Goal: Task Accomplishment & Management: Use online tool/utility

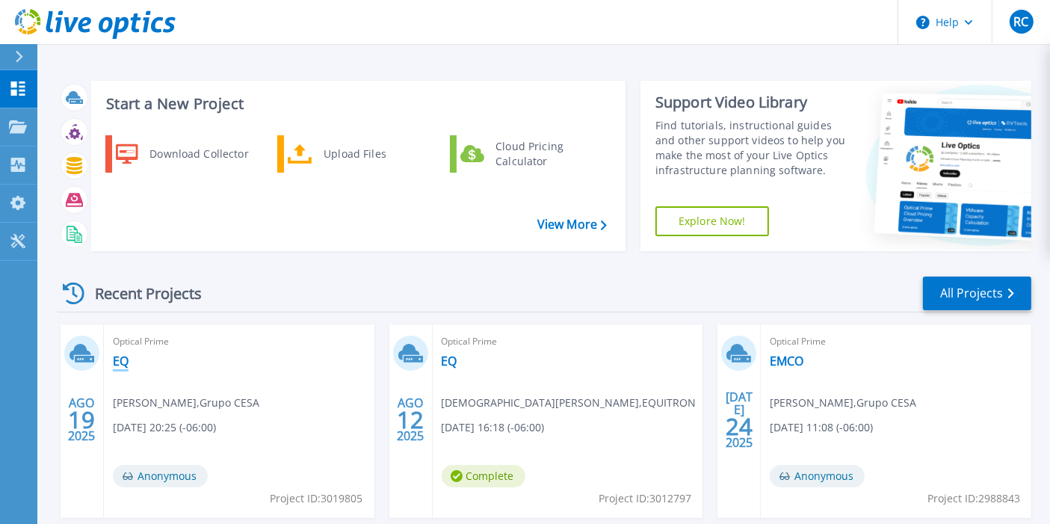
click at [119, 364] on link "EQ" at bounding box center [121, 361] width 16 height 15
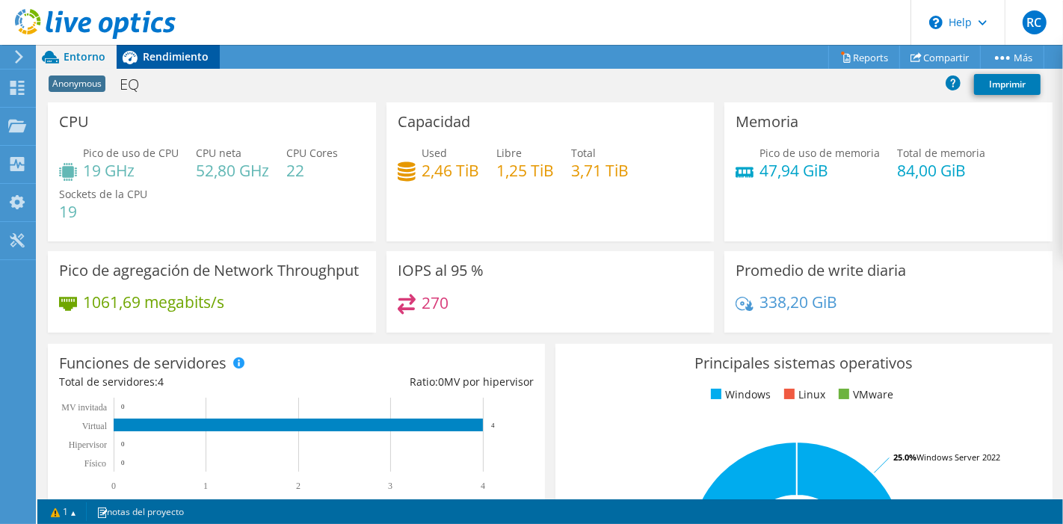
click at [151, 58] on span "Rendimiento" at bounding box center [176, 56] width 66 height 14
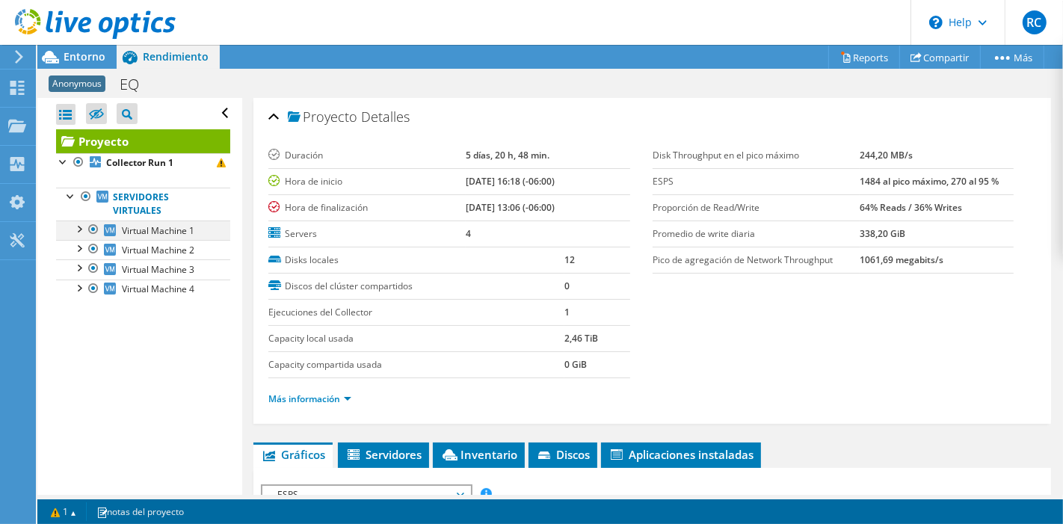
click at [81, 227] on div at bounding box center [78, 227] width 15 height 15
click at [81, 226] on div at bounding box center [78, 227] width 15 height 15
click at [179, 221] on link "Virtual Machine 1" at bounding box center [143, 229] width 174 height 19
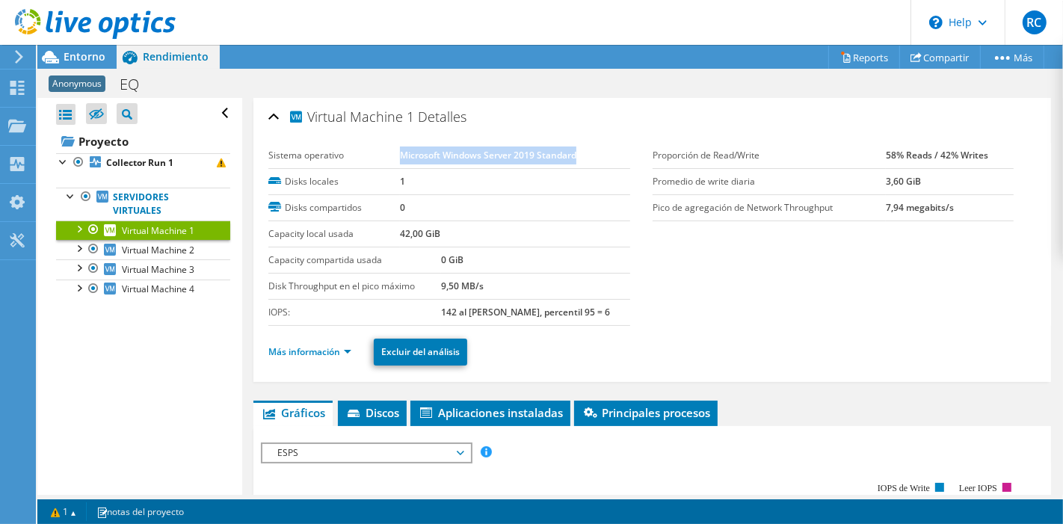
drag, startPoint x: 397, startPoint y: 152, endPoint x: 573, endPoint y: 157, distance: 176.5
click at [573, 157] on b "Microsoft Windows Server 2019 Standard" at bounding box center [488, 155] width 176 height 13
click at [81, 247] on div at bounding box center [78, 247] width 15 height 15
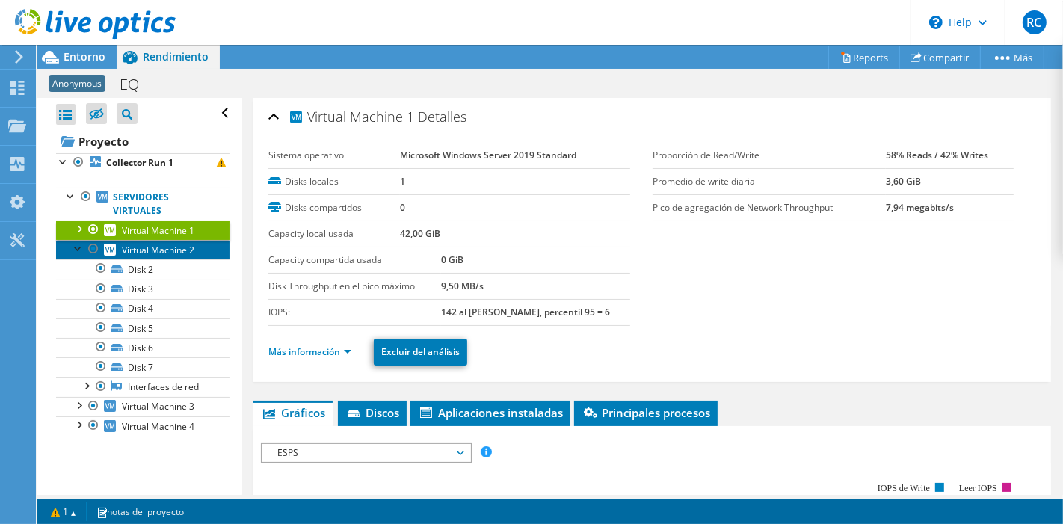
click at [157, 249] on span "Virtual Machine 2" at bounding box center [158, 250] width 72 height 13
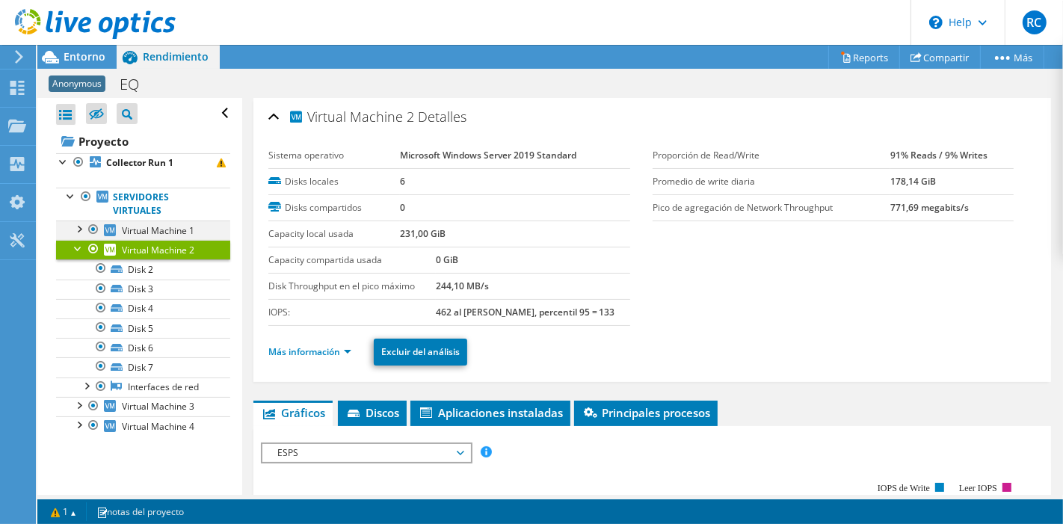
click at [82, 223] on div at bounding box center [78, 227] width 15 height 15
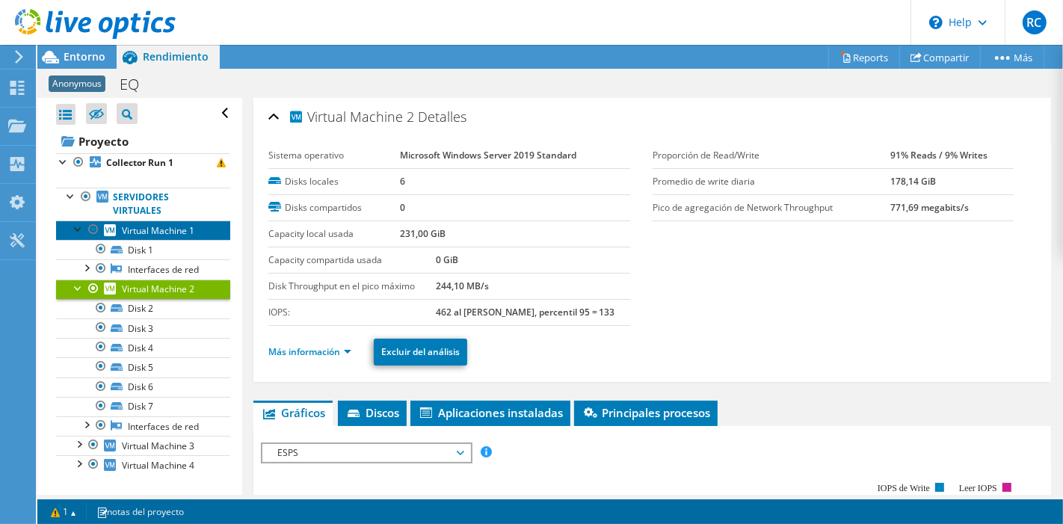
click at [159, 230] on span "Virtual Machine 1" at bounding box center [158, 230] width 72 height 13
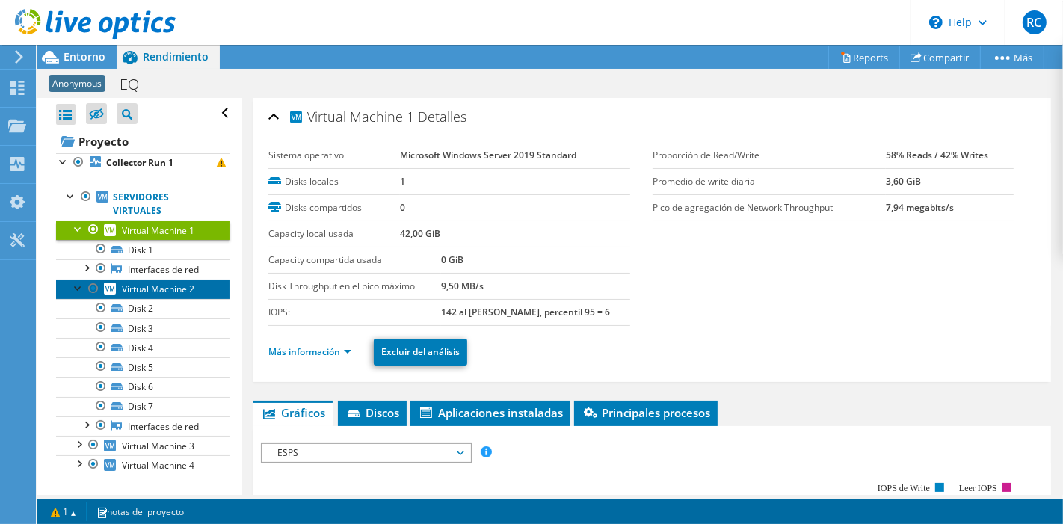
click at [159, 287] on span "Virtual Machine 2" at bounding box center [158, 289] width 72 height 13
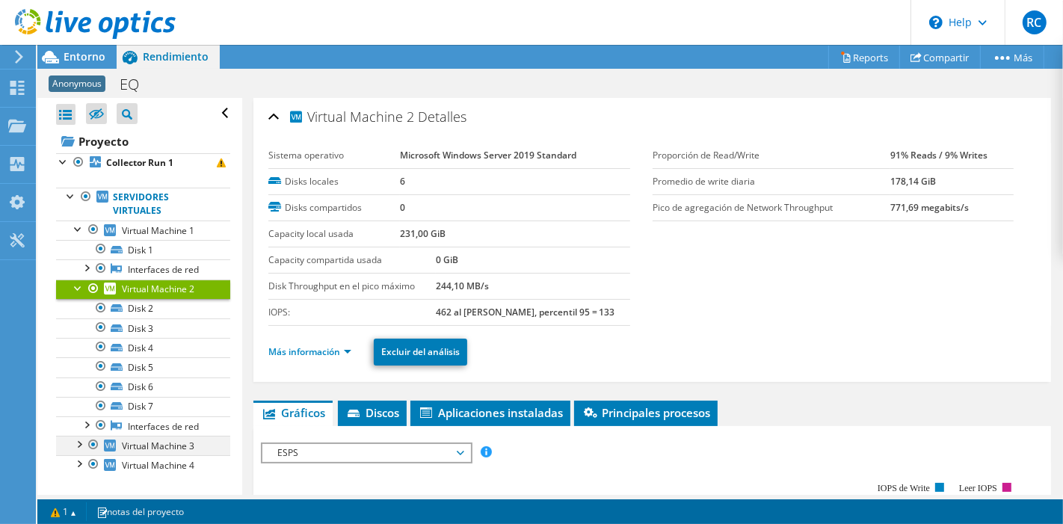
click at [81, 441] on div at bounding box center [78, 443] width 15 height 15
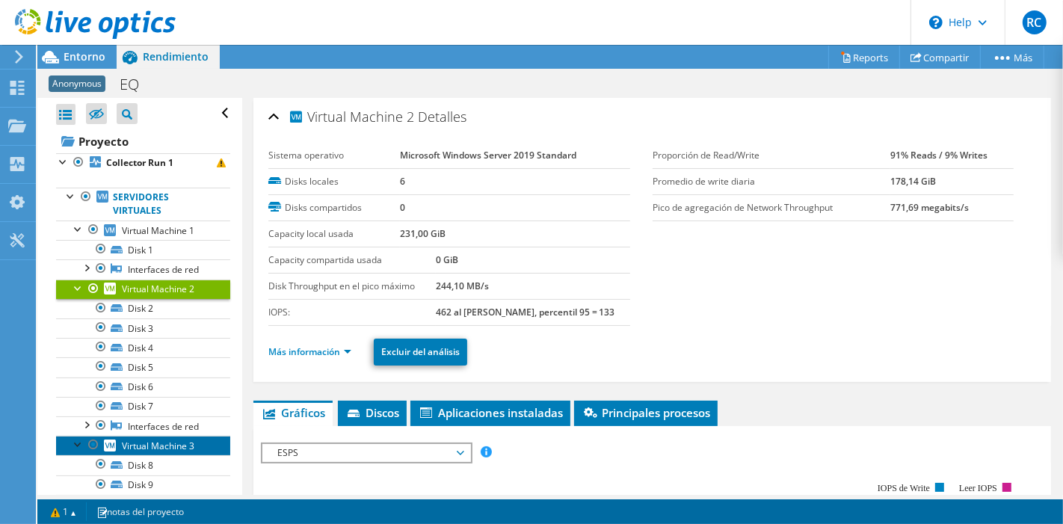
click at [154, 442] on span "Virtual Machine 3" at bounding box center [158, 445] width 72 height 13
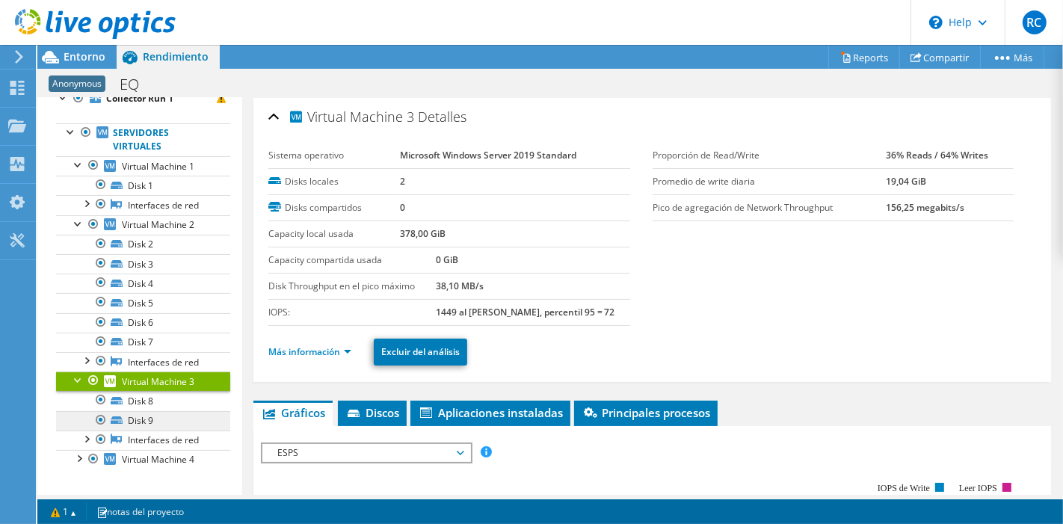
scroll to position [68, 0]
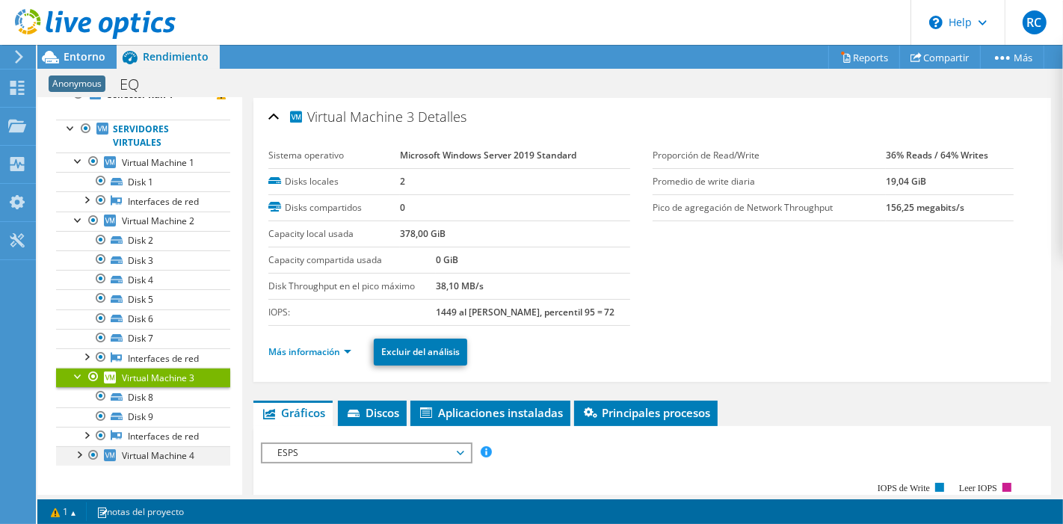
click at [81, 450] on div at bounding box center [78, 453] width 15 height 15
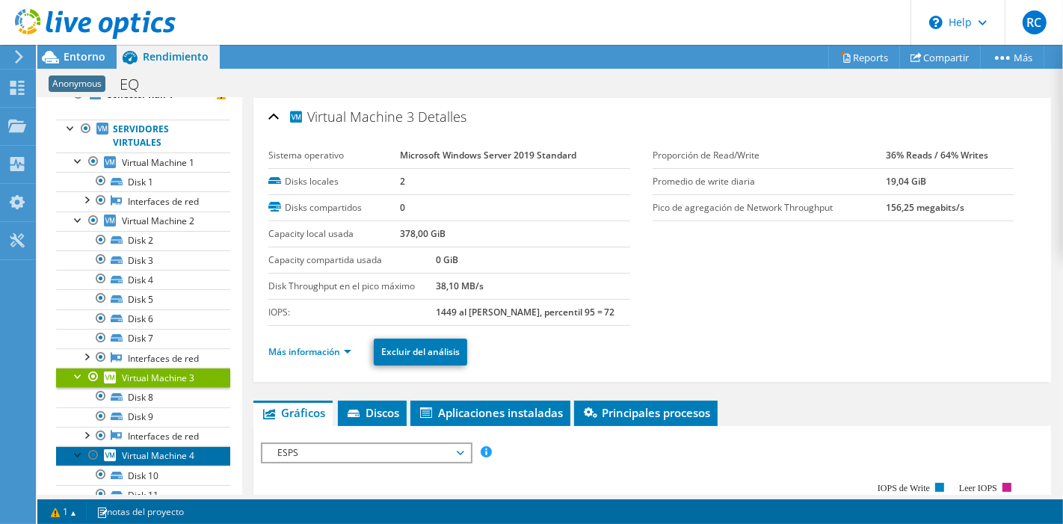
click at [164, 449] on span "Virtual Machine 4" at bounding box center [158, 455] width 72 height 13
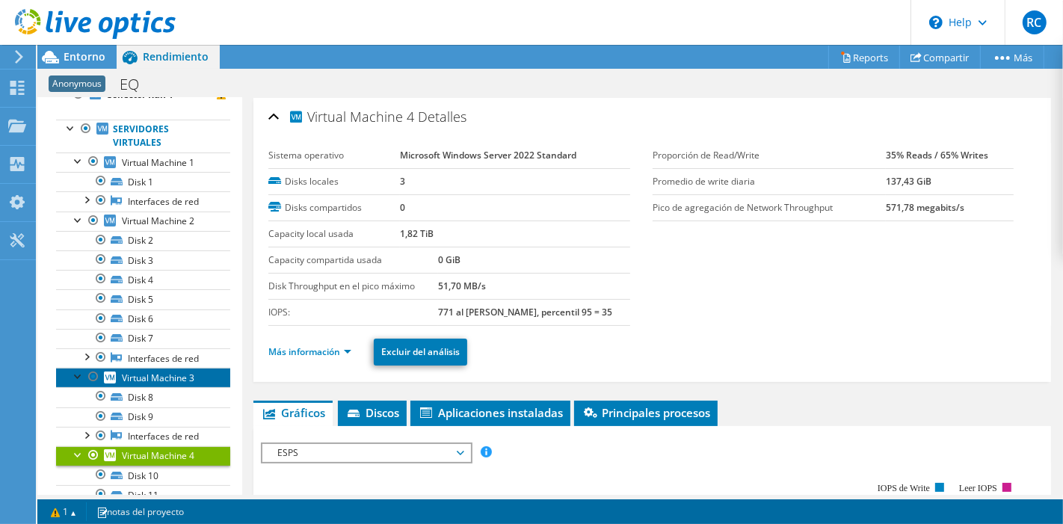
click at [169, 374] on span "Virtual Machine 3" at bounding box center [158, 377] width 72 height 13
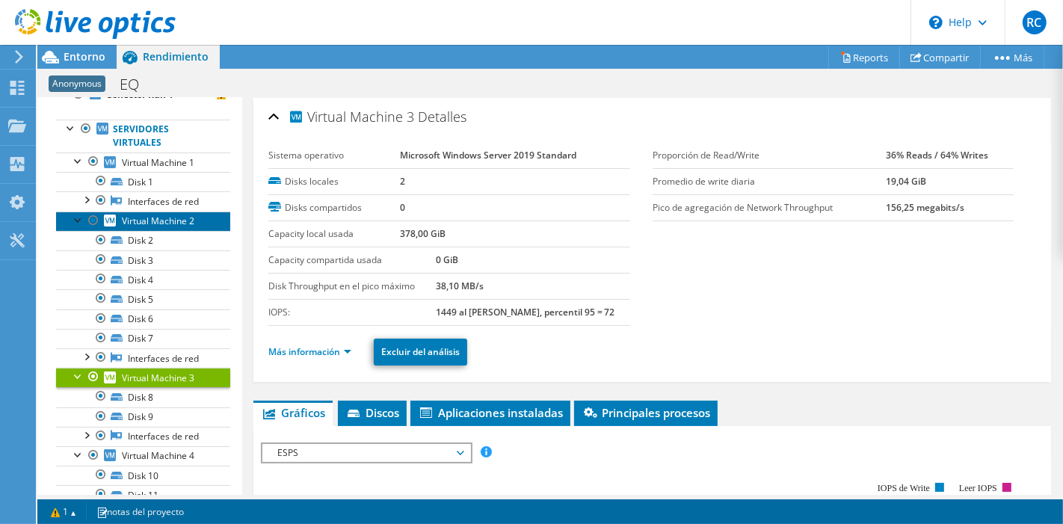
click at [183, 219] on span "Virtual Machine 2" at bounding box center [158, 220] width 72 height 13
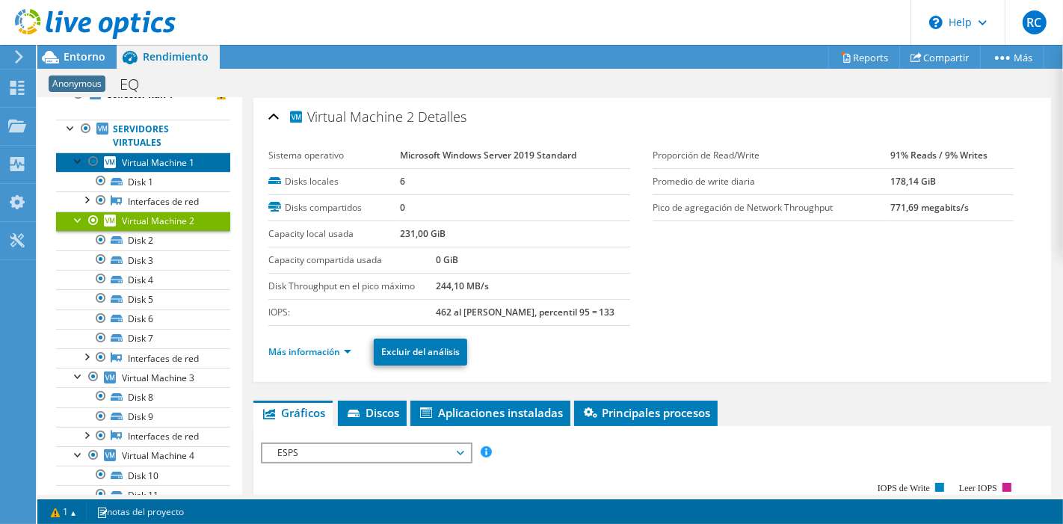
click at [185, 158] on span "Virtual Machine 1" at bounding box center [158, 162] width 72 height 13
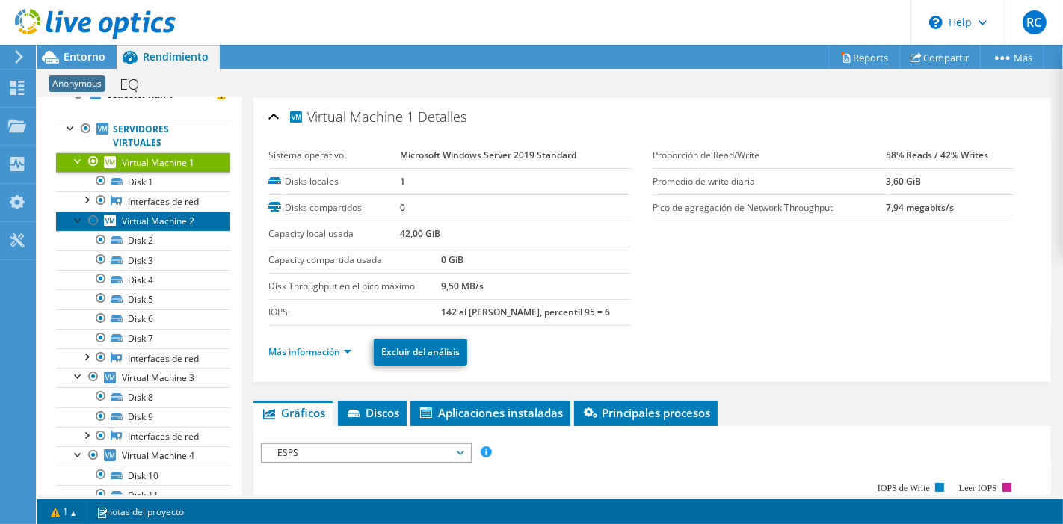
click at [143, 219] on span "Virtual Machine 2" at bounding box center [158, 220] width 72 height 13
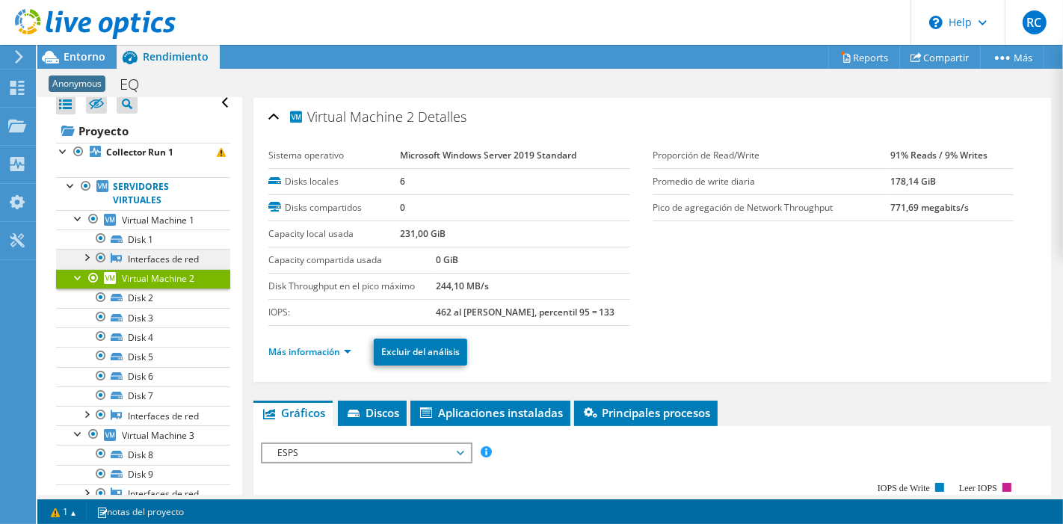
scroll to position [0, 0]
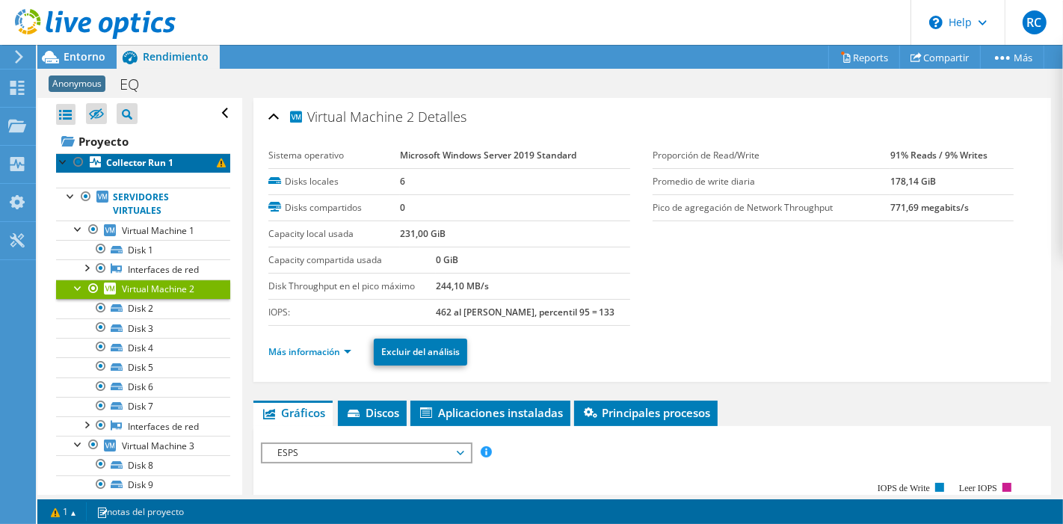
click at [179, 163] on link "Collector Run 1" at bounding box center [143, 162] width 174 height 19
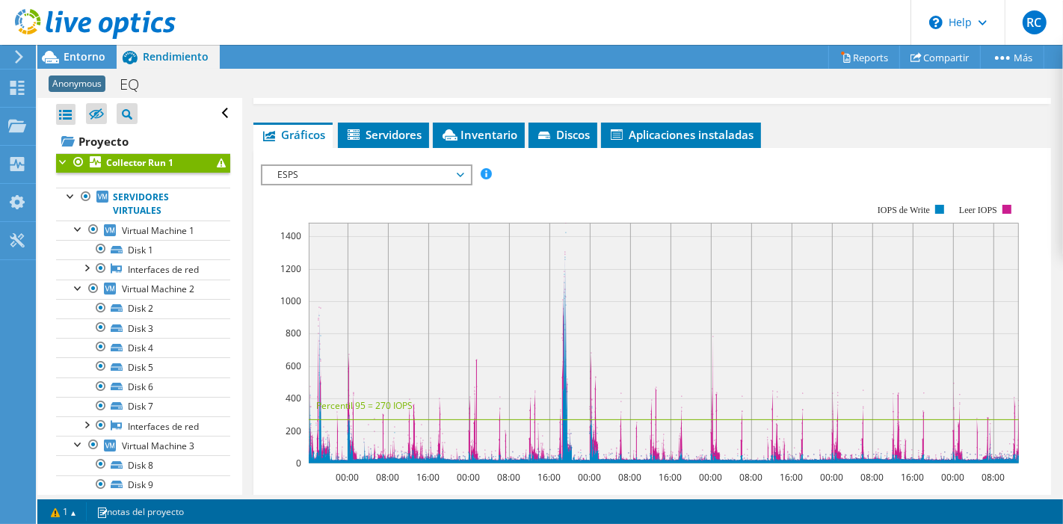
scroll to position [331, 0]
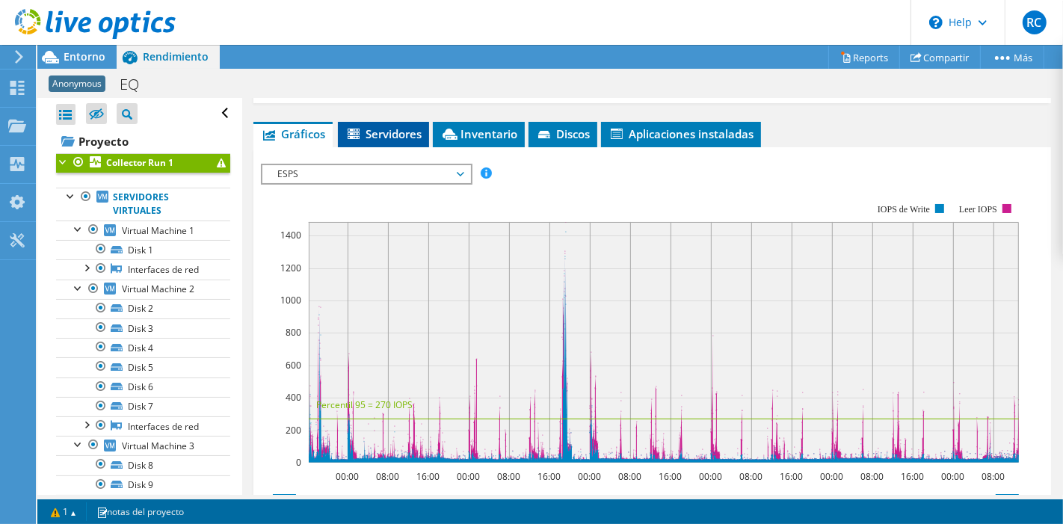
click at [382, 132] on span "Servidores" at bounding box center [383, 133] width 76 height 15
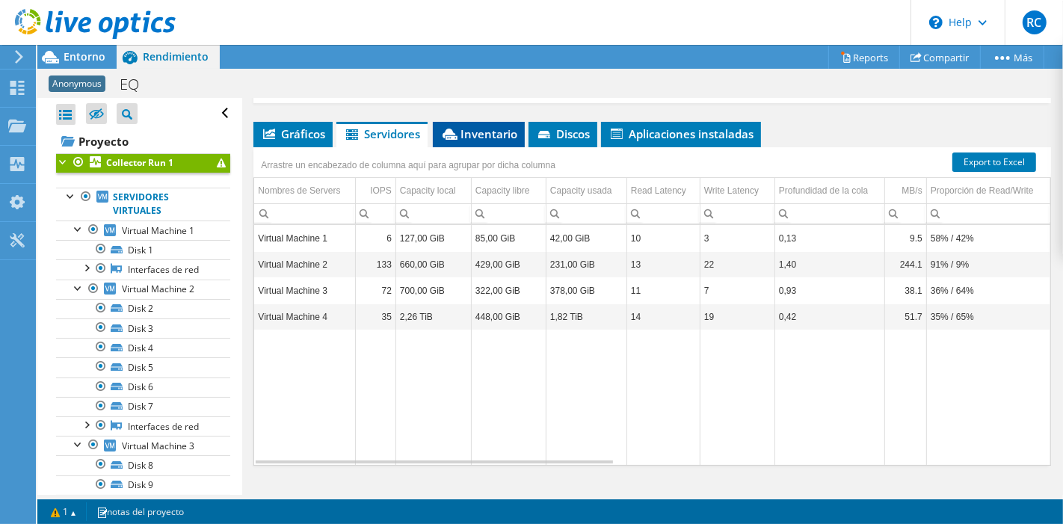
click at [466, 138] on li "Inventario" at bounding box center [479, 134] width 92 height 25
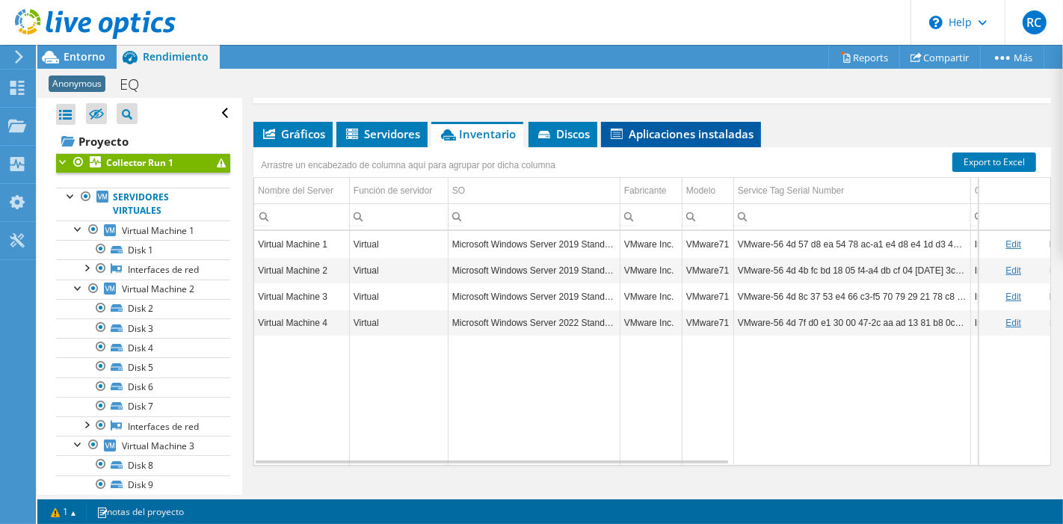
click at [688, 126] on span "Aplicaciones instaladas" at bounding box center [680, 133] width 145 height 15
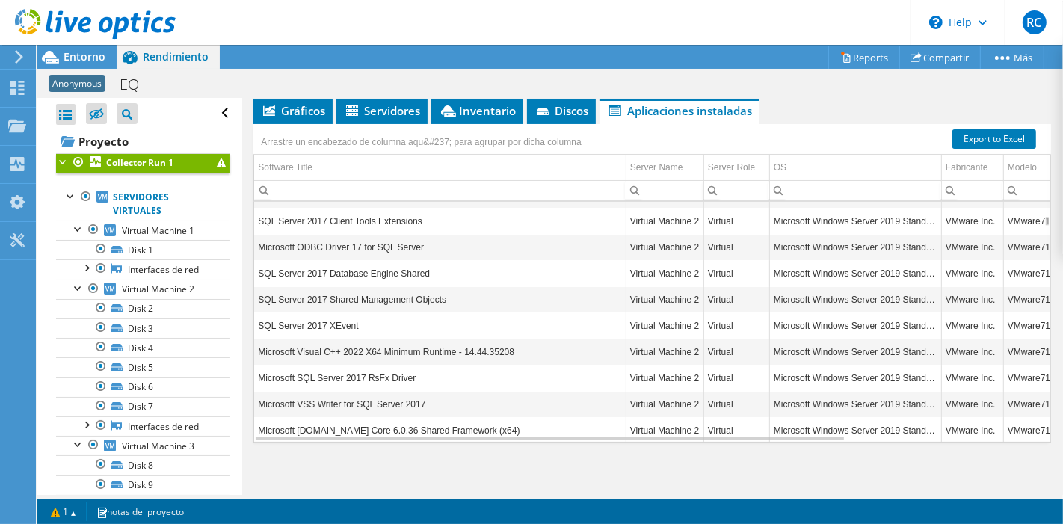
scroll to position [572, 0]
click at [978, 134] on link "Export to Excel" at bounding box center [994, 138] width 84 height 19
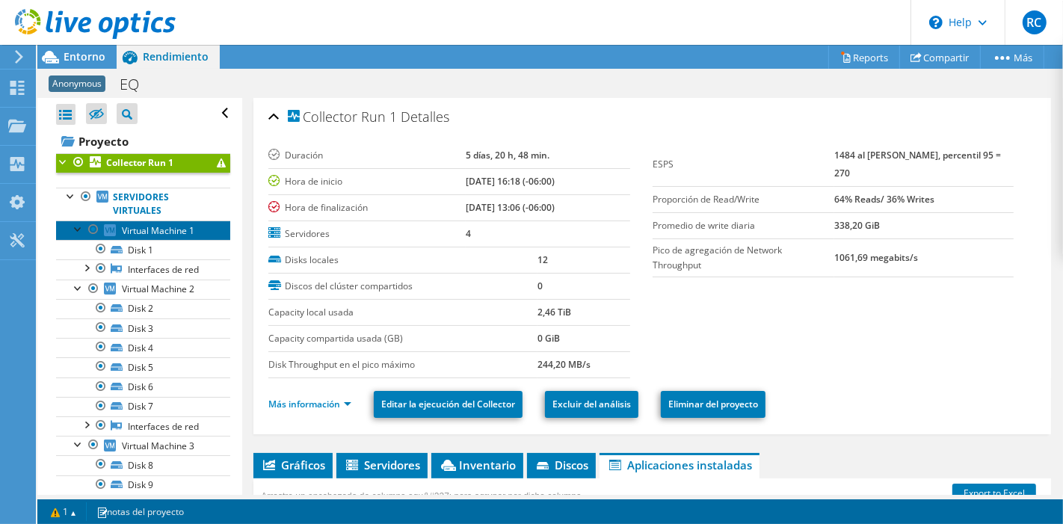
click at [143, 230] on span "Virtual Machine 1" at bounding box center [158, 230] width 72 height 13
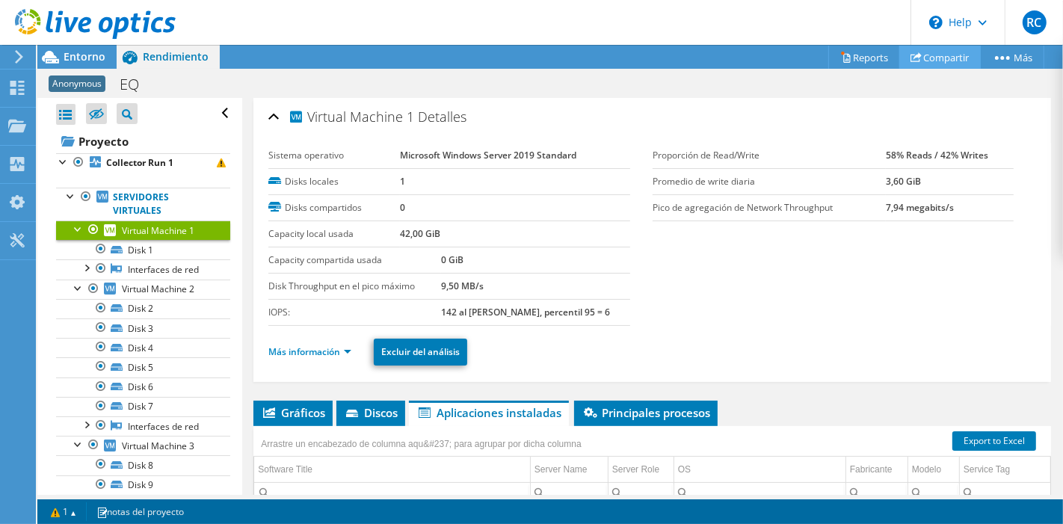
click at [937, 54] on link "Compartir" at bounding box center [939, 57] width 81 height 23
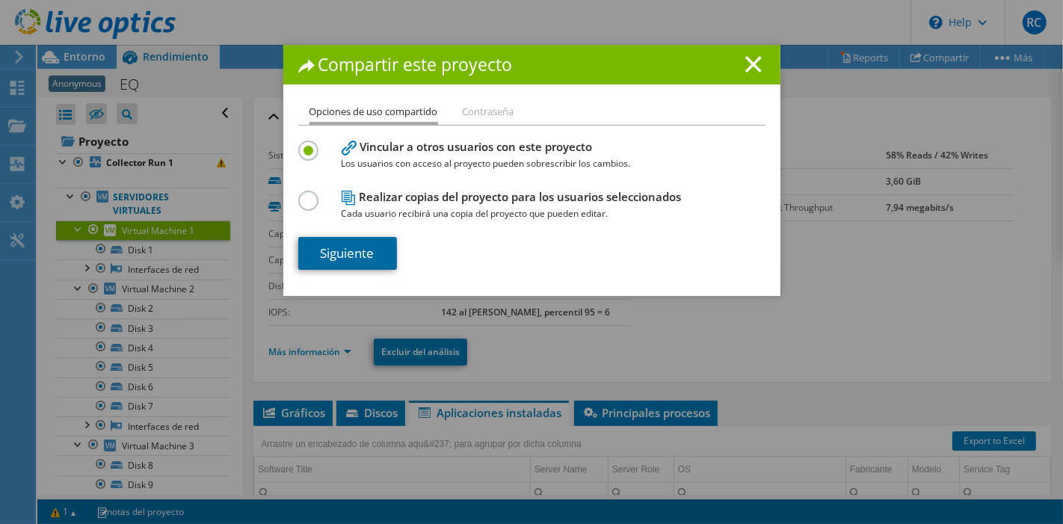
click at [329, 255] on link "Siguiente" at bounding box center [347, 253] width 99 height 33
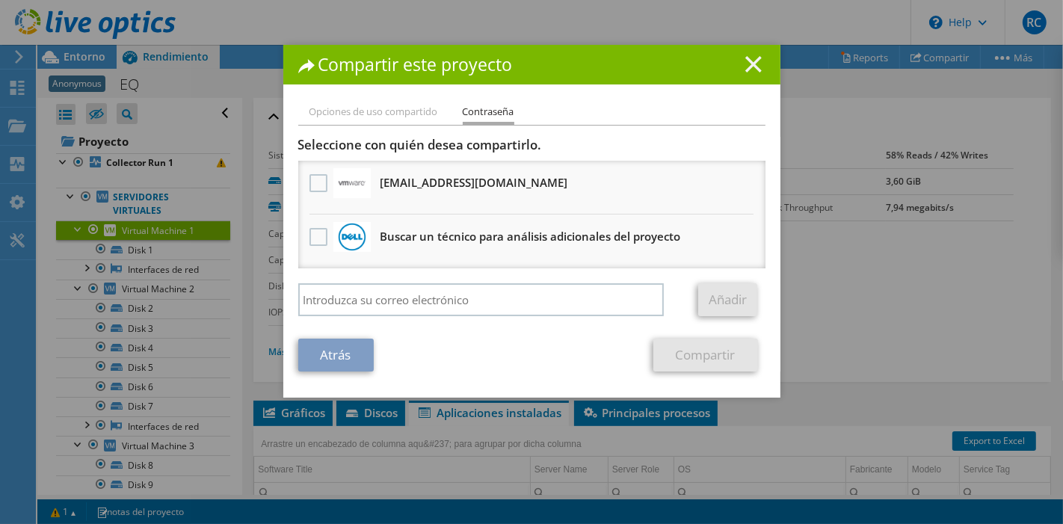
click at [753, 57] on line at bounding box center [753, 64] width 15 height 15
